Goal: Task Accomplishment & Management: Use online tool/utility

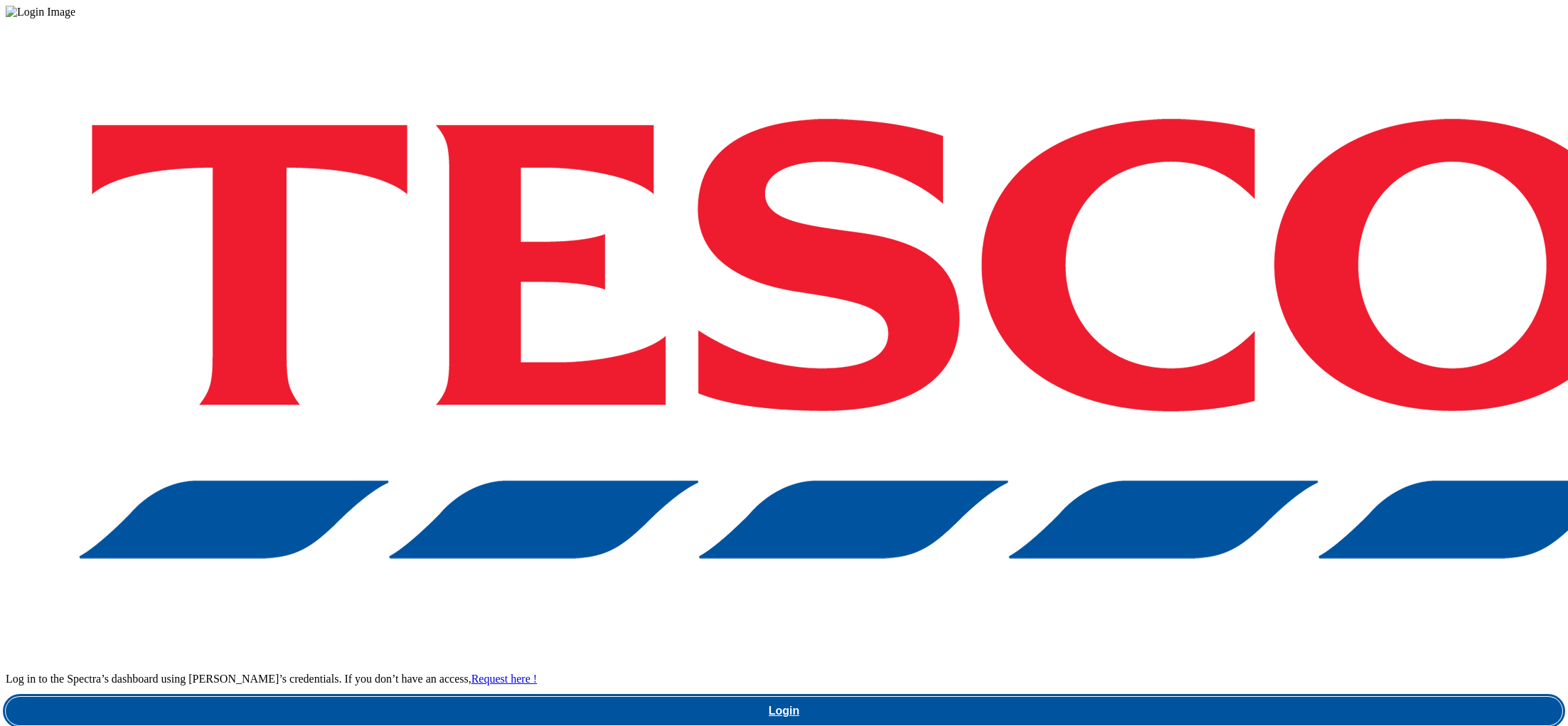
click at [1182, 696] on link "Login" at bounding box center [784, 710] width 1557 height 29
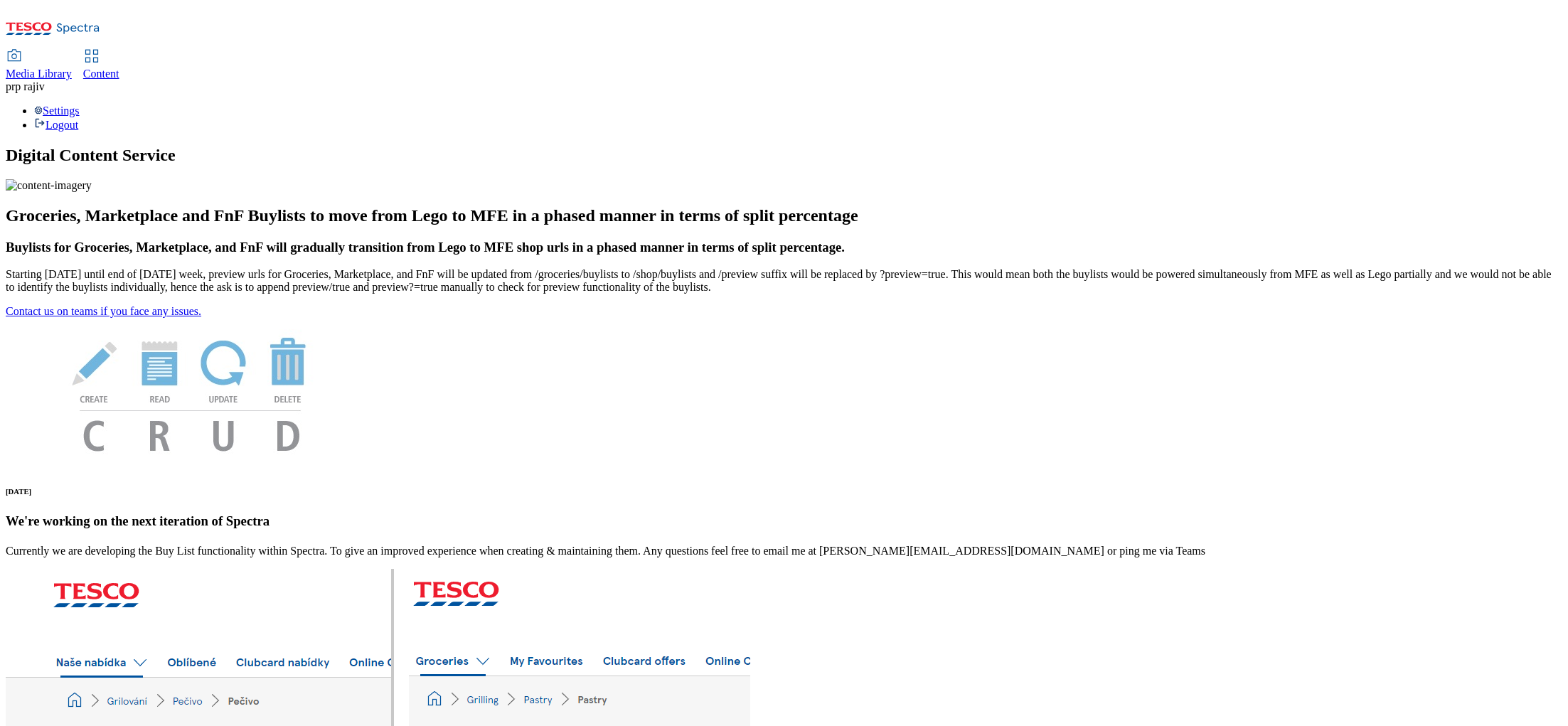
scroll to position [57, 0]
click at [72, 68] on span "Media Library" at bounding box center [39, 74] width 66 height 12
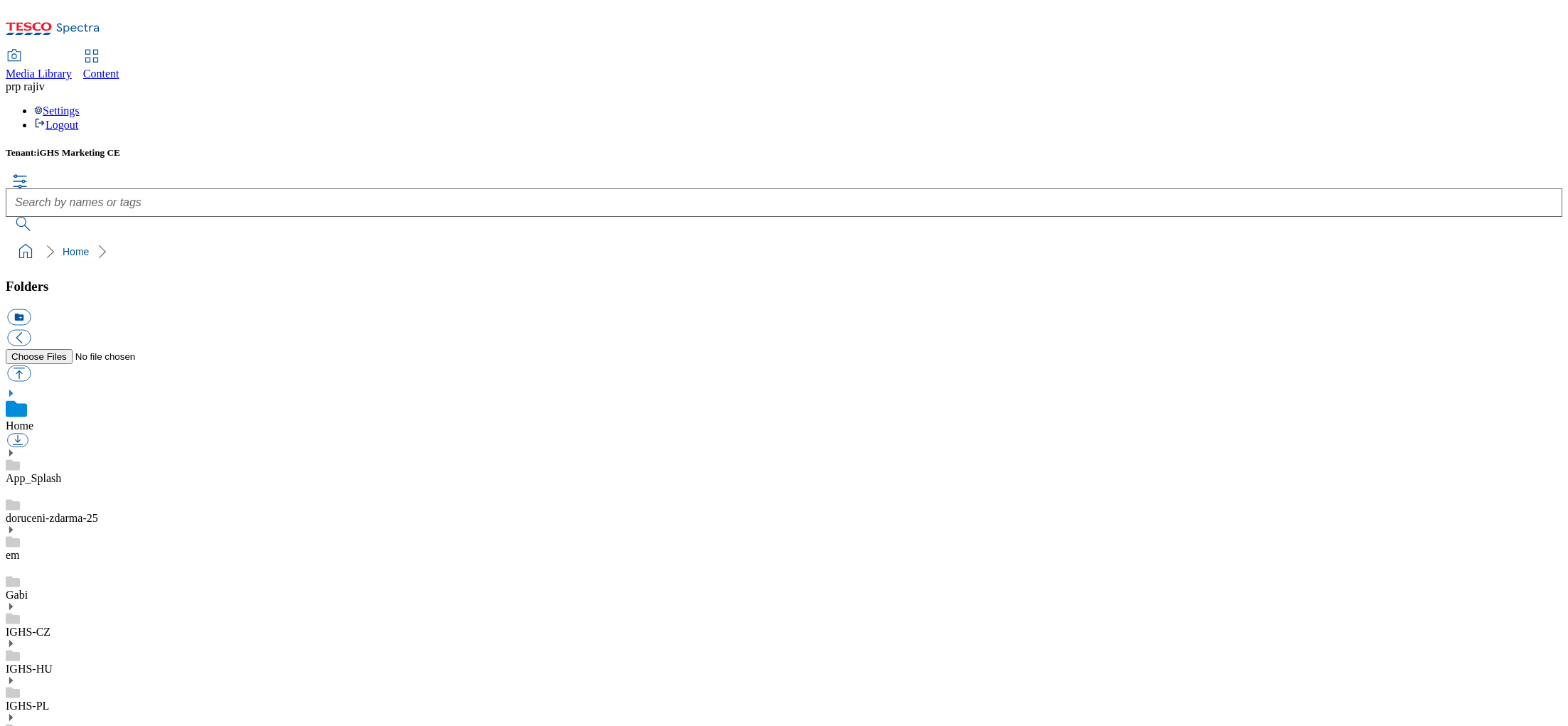
click at [106, 638] on div "IGHS-HU" at bounding box center [784, 656] width 1557 height 37
click at [16, 623] on icon at bounding box center [10, 627] width 10 height 10
drag, startPoint x: 126, startPoint y: 339, endPoint x: 126, endPoint y: 326, distance: 13.0
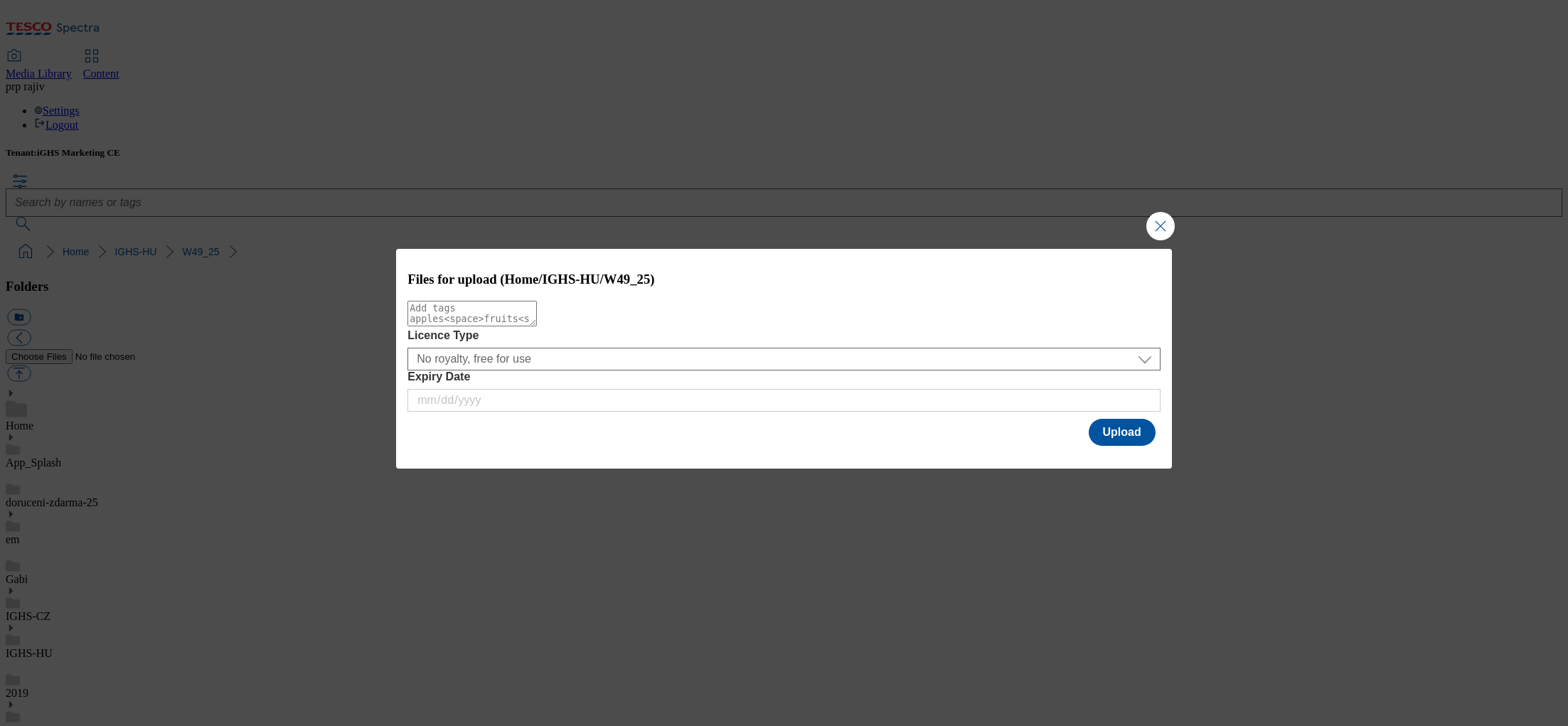
click at [537, 322] on textarea "Modal" at bounding box center [472, 313] width 130 height 25
type textarea "s"
type textarea "XXL"
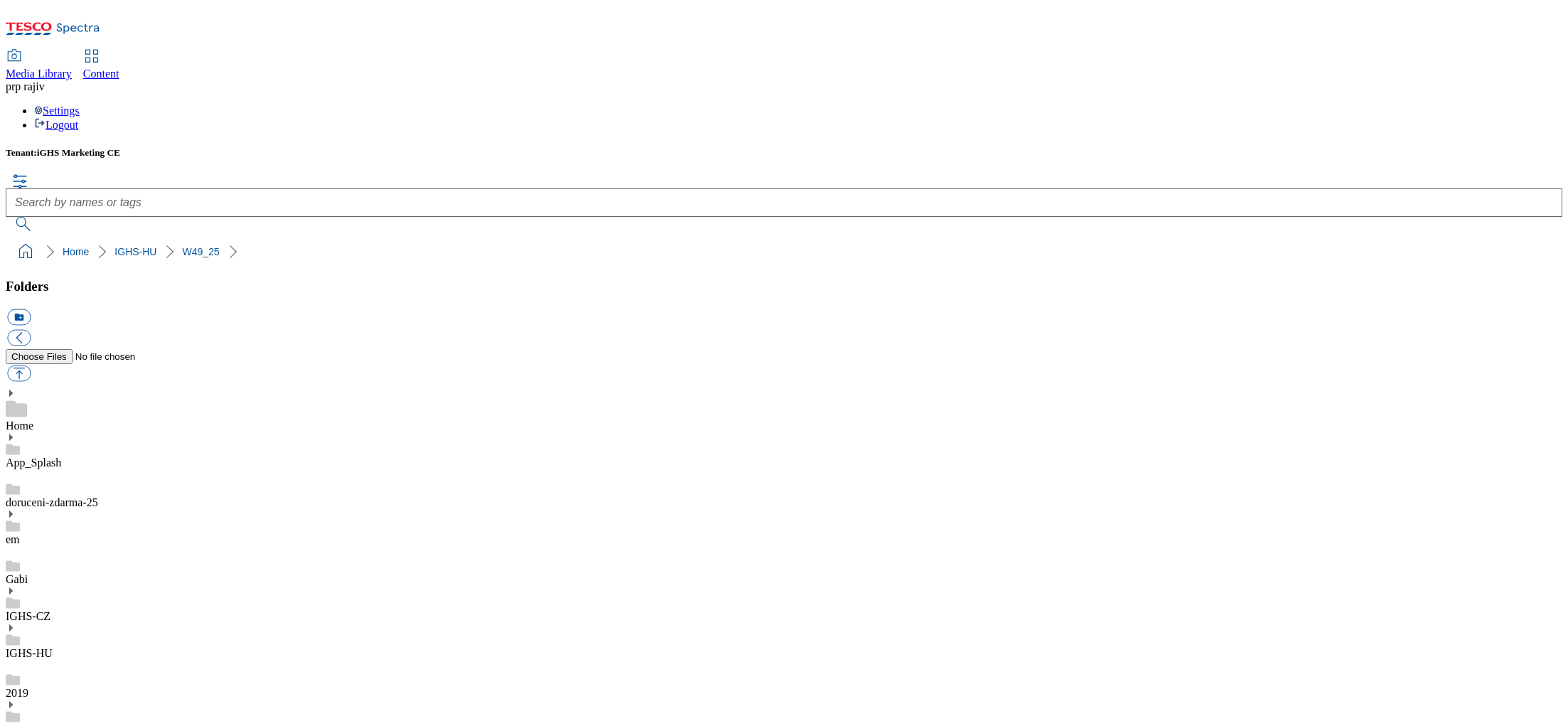
scroll to position [0, 0]
click at [16, 623] on icon at bounding box center [10, 627] width 10 height 10
drag, startPoint x: 99, startPoint y: 403, endPoint x: 67, endPoint y: 404, distance: 32.0
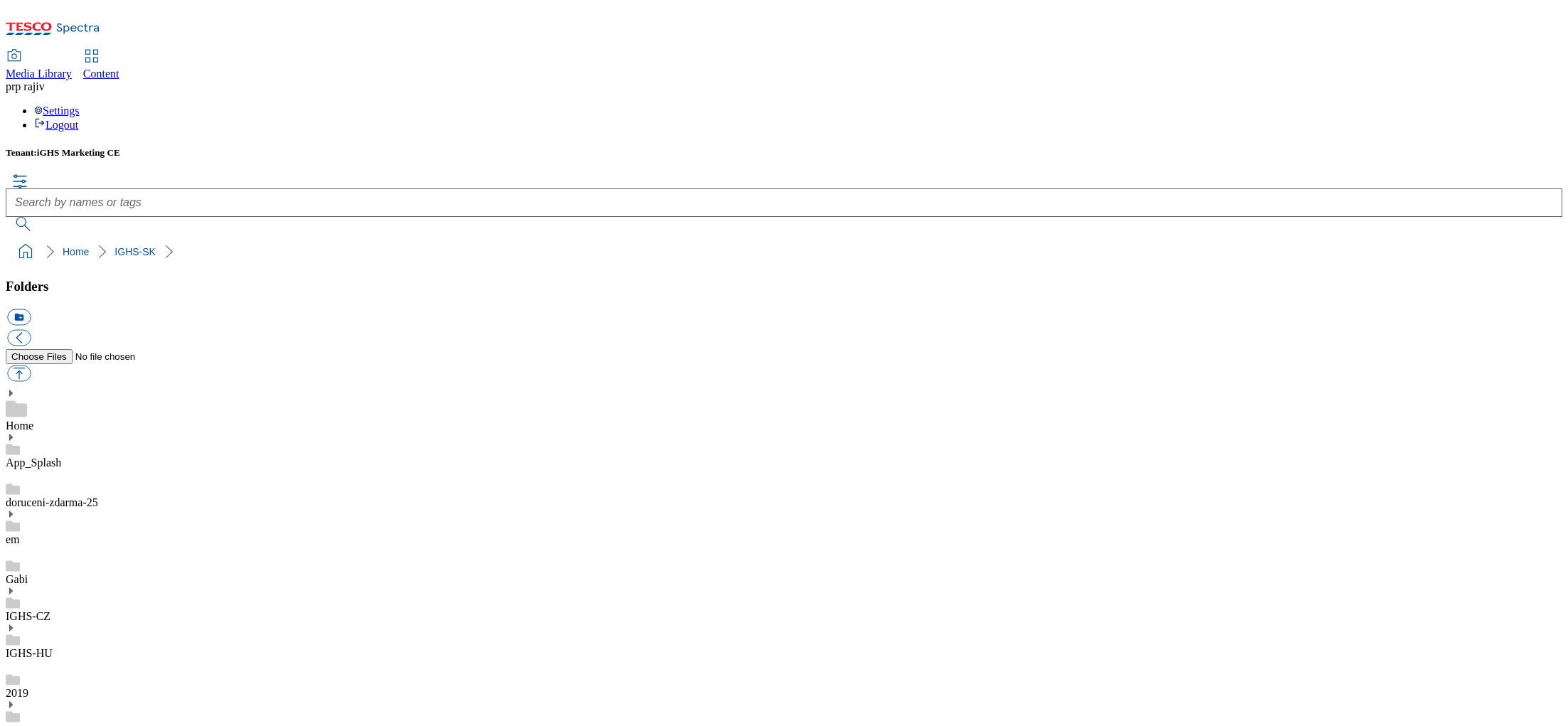
scroll to position [9687, 0]
